Goal: Information Seeking & Learning: Learn about a topic

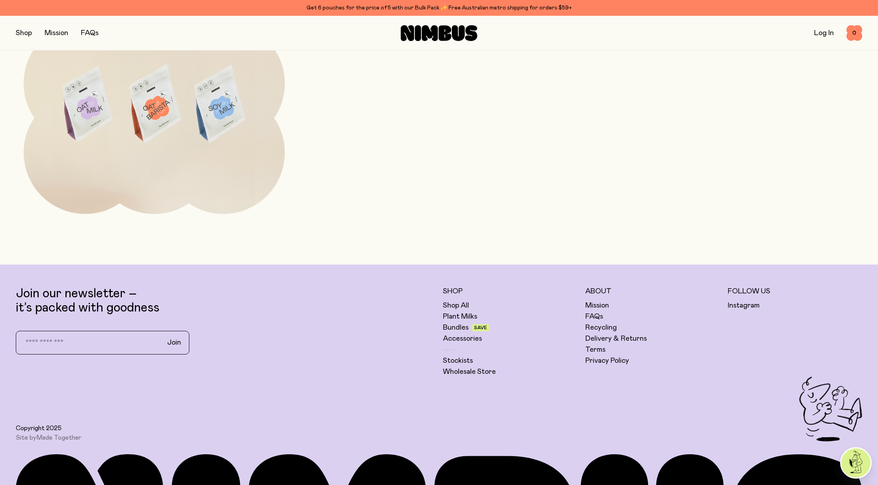
scroll to position [3276, 0]
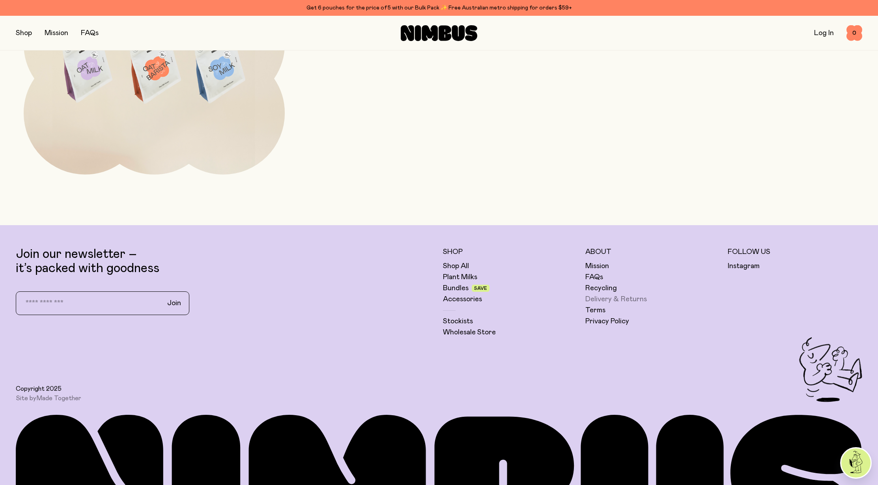
click at [604, 296] on link "Delivery & Returns" at bounding box center [617, 299] width 62 height 9
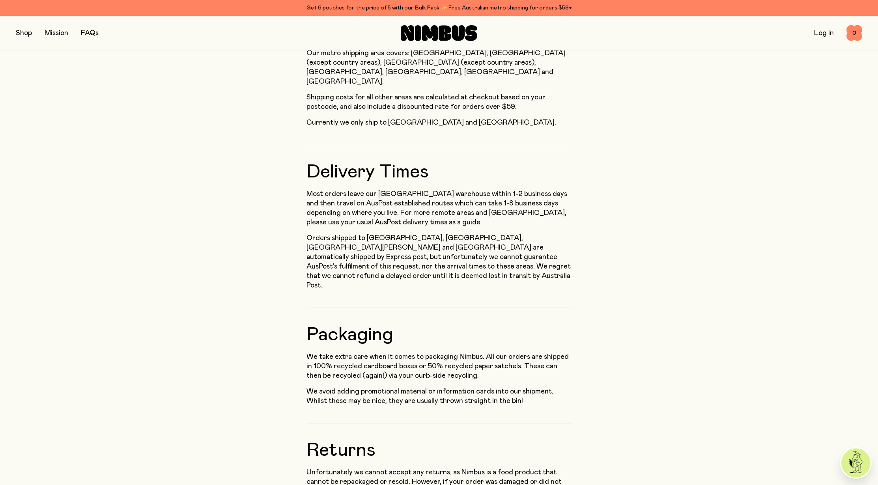
scroll to position [513, 0]
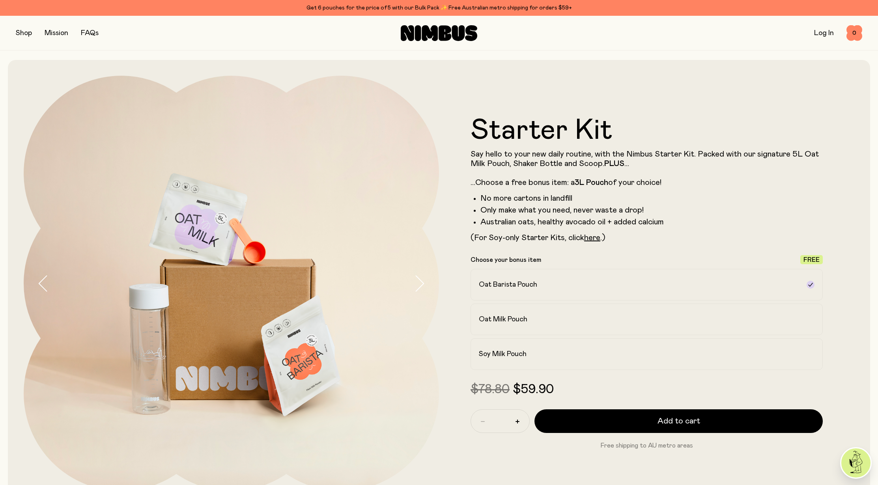
click at [21, 32] on button "button" at bounding box center [24, 33] width 16 height 11
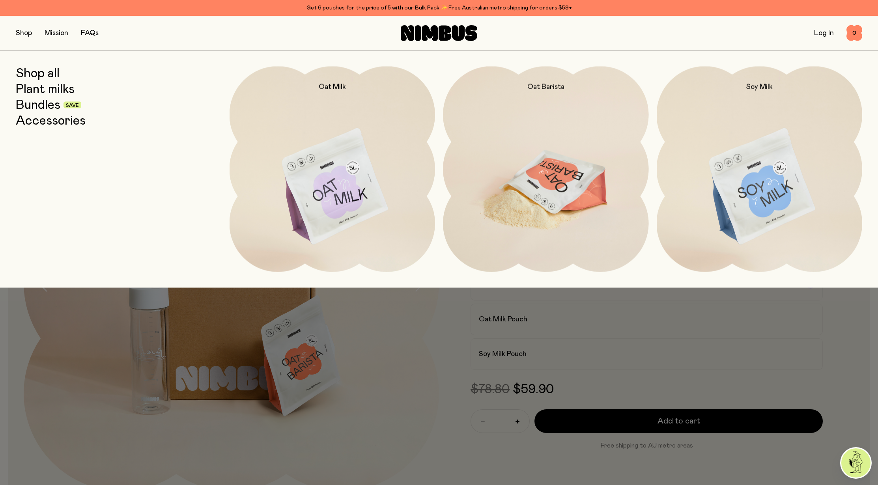
click at [545, 168] on img at bounding box center [546, 187] width 206 height 242
